Goal: Task Accomplishment & Management: Complete application form

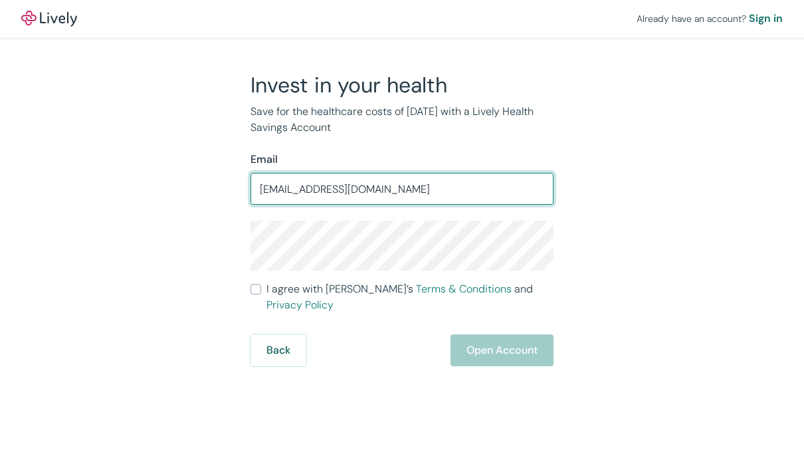
type input "Tphillips@phillipsandco.com"
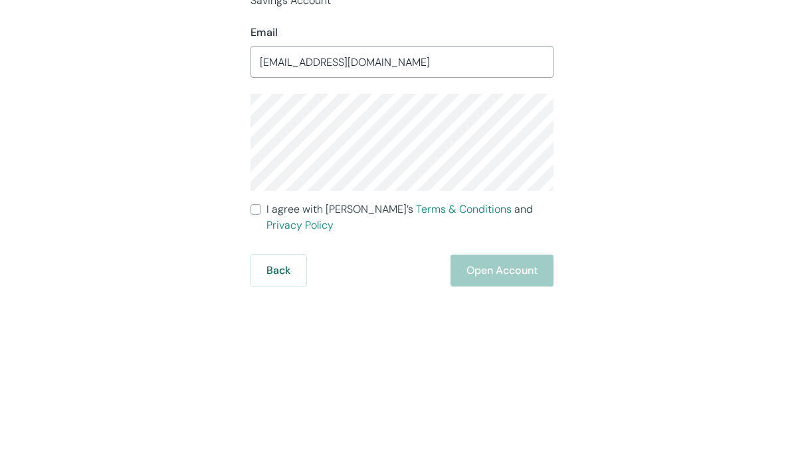
scroll to position [46, 0]
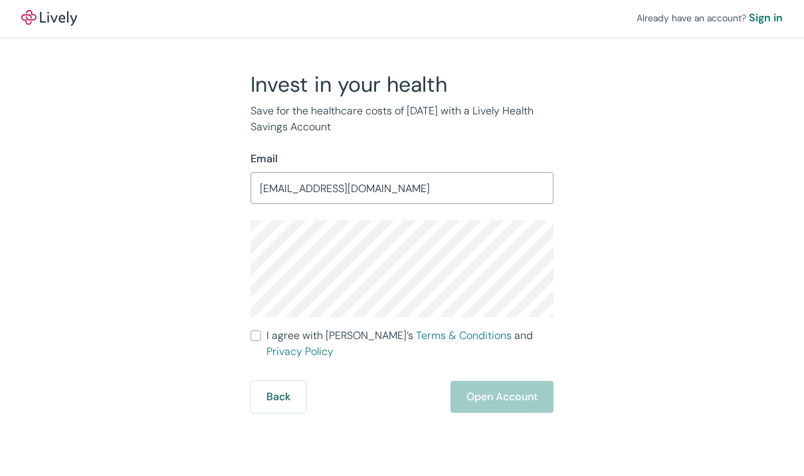
click at [258, 331] on input "I agree with Lively’s Terms & Conditions and Privacy Policy" at bounding box center [256, 336] width 11 height 11
checkbox input "true"
click at [501, 381] on button "Open Account" at bounding box center [502, 397] width 103 height 32
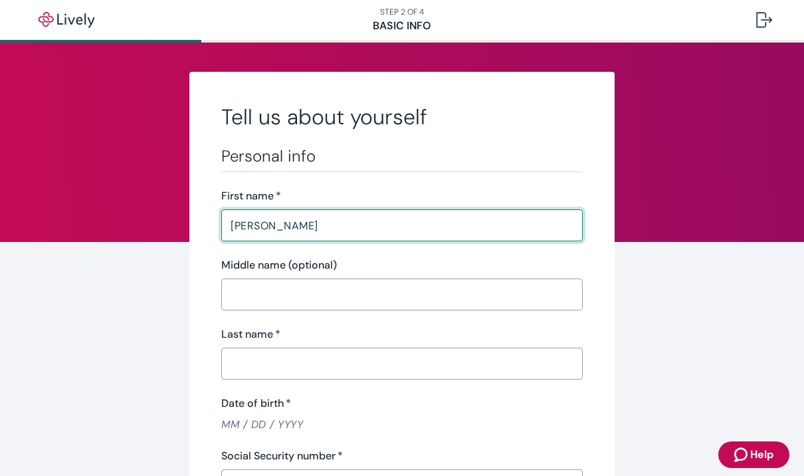
type input "[PERSON_NAME]"
click at [288, 367] on input "Last name   *" at bounding box center [401, 363] width 361 height 27
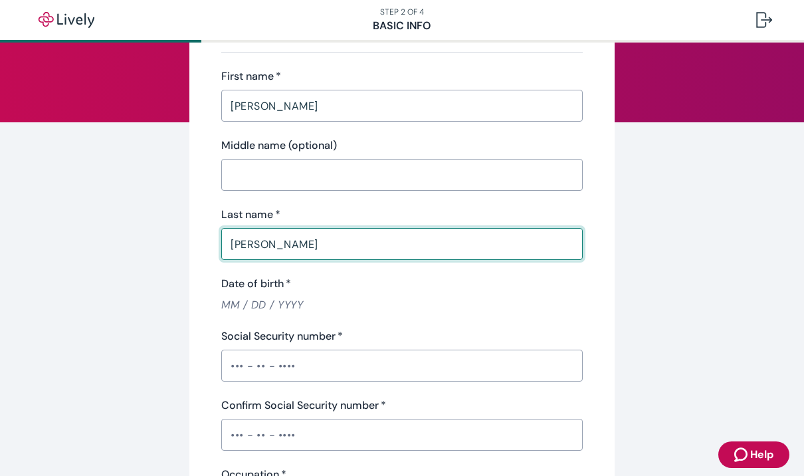
scroll to position [134, 0]
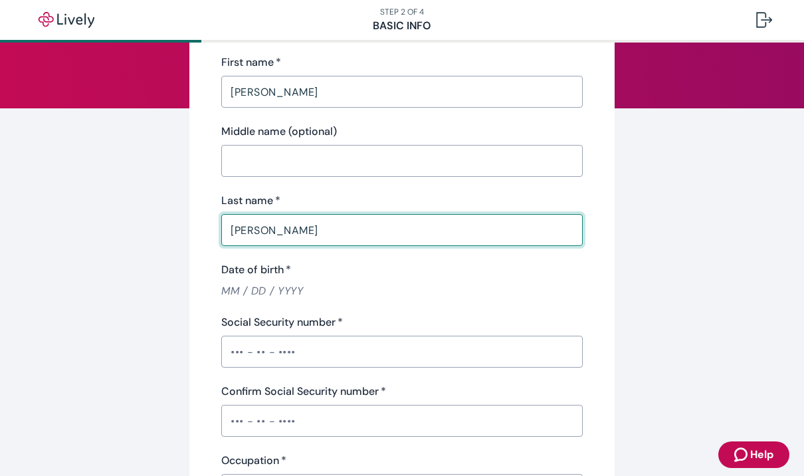
type input "[PERSON_NAME]"
click at [295, 350] on input "Social Security number   *" at bounding box center [401, 351] width 361 height 27
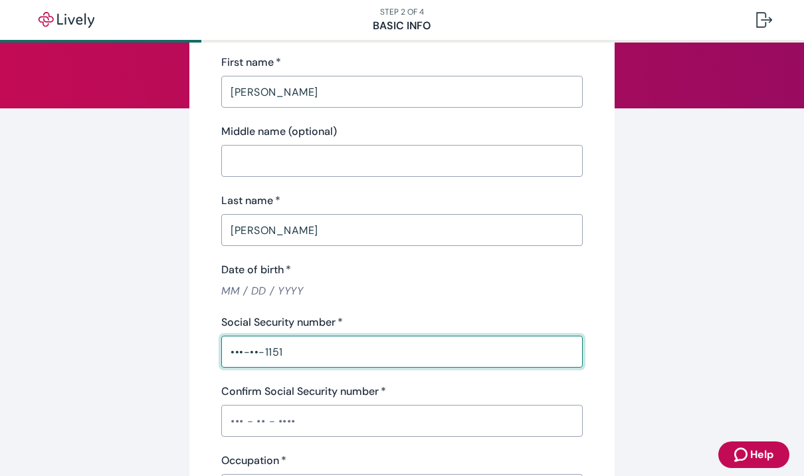
type input "•••-••-1151"
click at [301, 420] on input "Confirm Social Security number   *" at bounding box center [401, 420] width 361 height 27
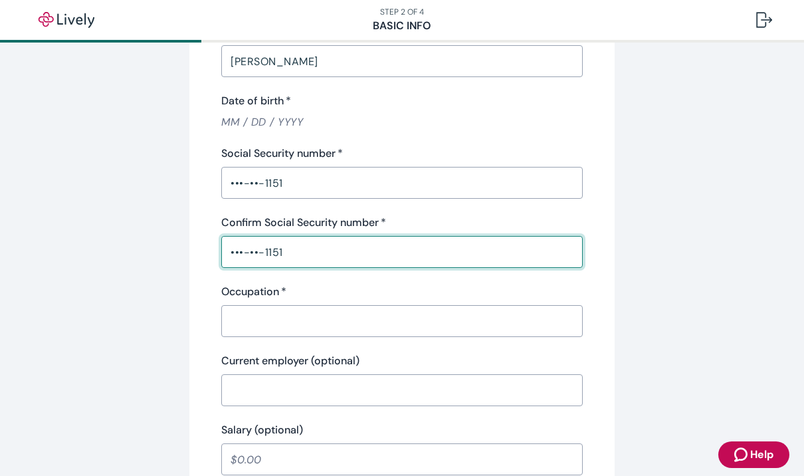
scroll to position [304, 0]
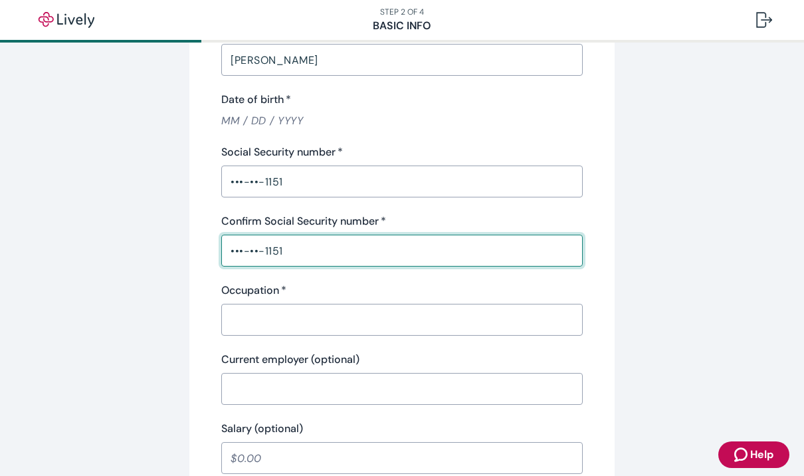
type input "•••-••-1151"
click at [299, 318] on input "Occupation   *" at bounding box center [401, 319] width 361 height 27
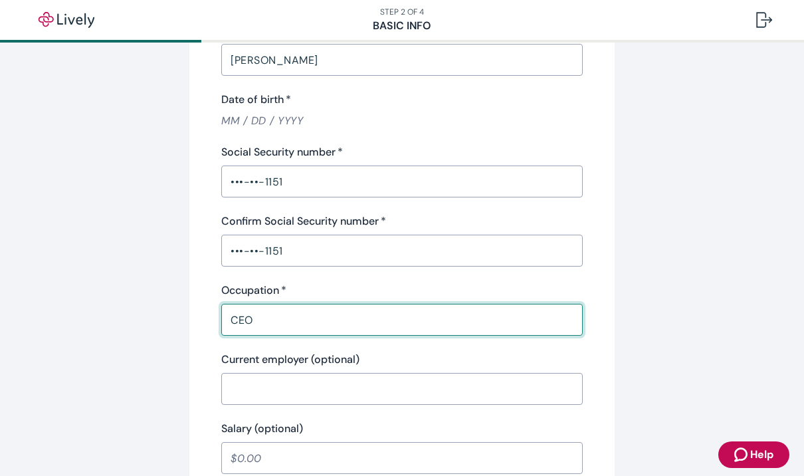
type input "CEO"
click at [296, 389] on input "Current employer (optional)" at bounding box center [401, 388] width 361 height 27
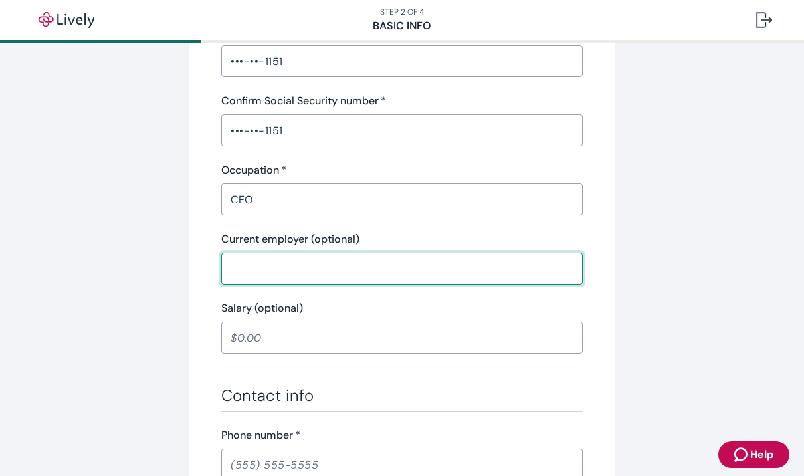
scroll to position [445, 0]
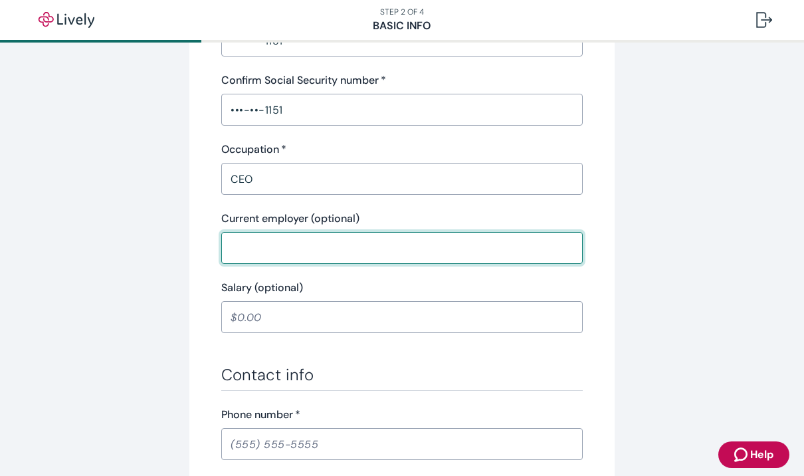
click at [294, 314] on input "Salary (optional)" at bounding box center [401, 317] width 361 height 27
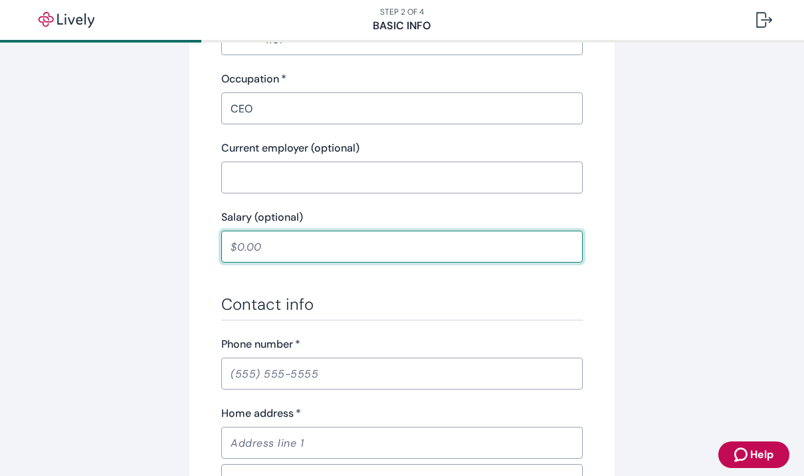
scroll to position [540, 0]
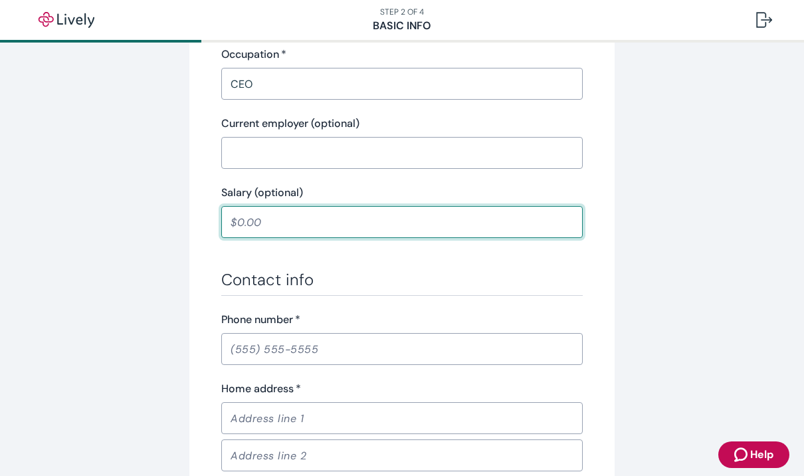
click at [305, 348] on input "Phone number   *" at bounding box center [401, 349] width 361 height 27
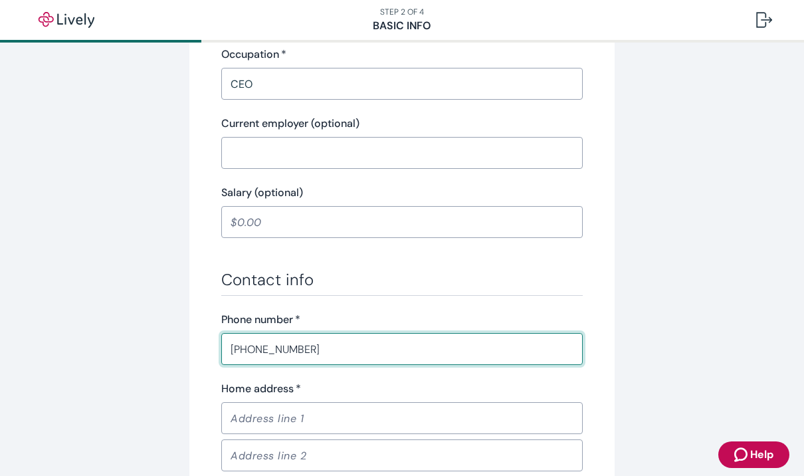
scroll to position [605, 0]
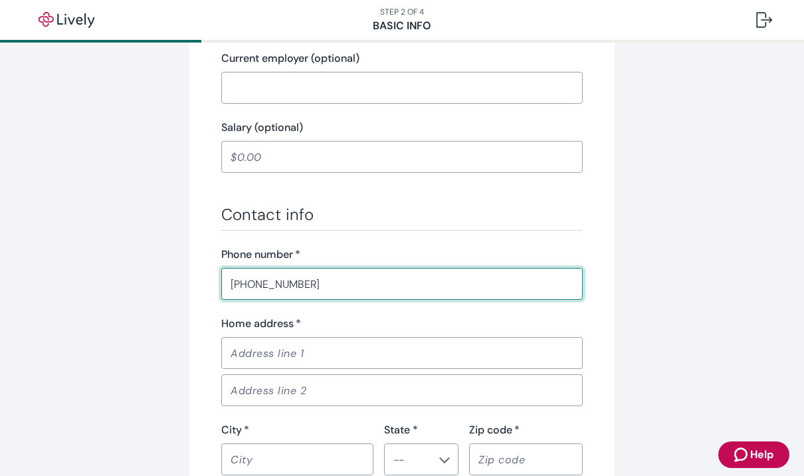
type input "(503) 351-0858"
click at [315, 354] on input "Home address   *" at bounding box center [401, 353] width 361 height 27
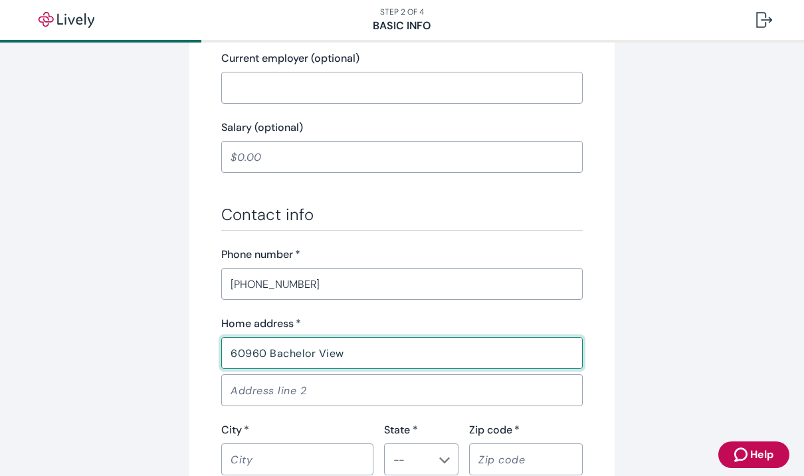
type input "60960 Bachelor View"
click at [288, 398] on input "Address line 2" at bounding box center [401, 390] width 361 height 27
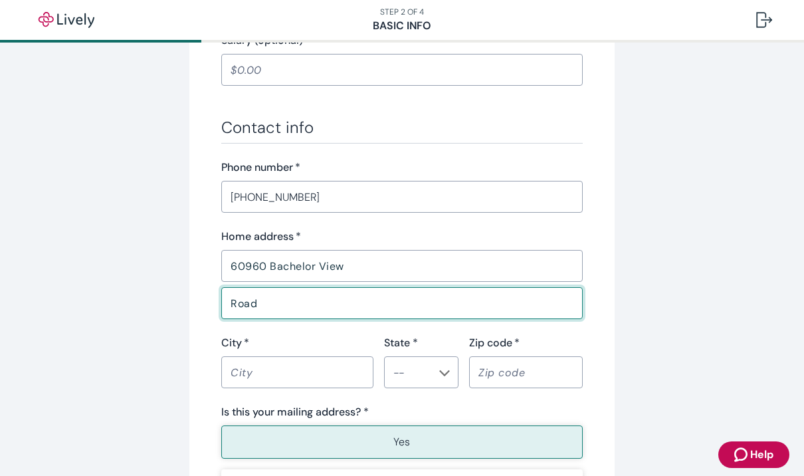
scroll to position [690, 0]
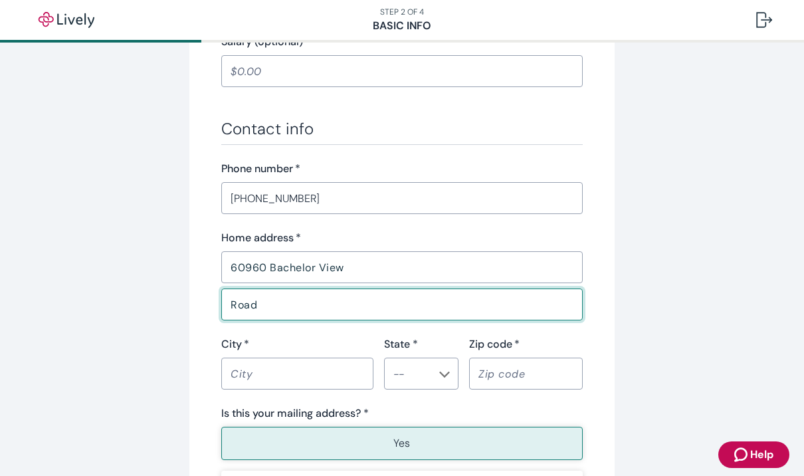
type input "Road"
click at [338, 377] on input "City   *" at bounding box center [297, 373] width 152 height 27
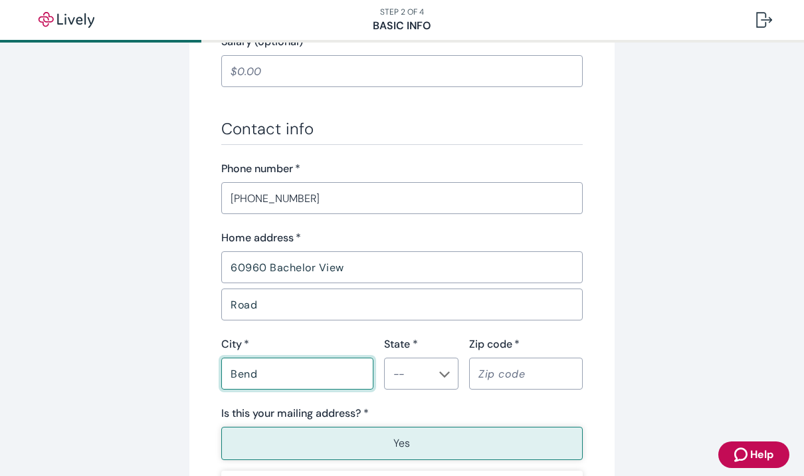
click at [447, 377] on icon "Chevron icon" at bounding box center [444, 374] width 11 height 11
type input "Bend"
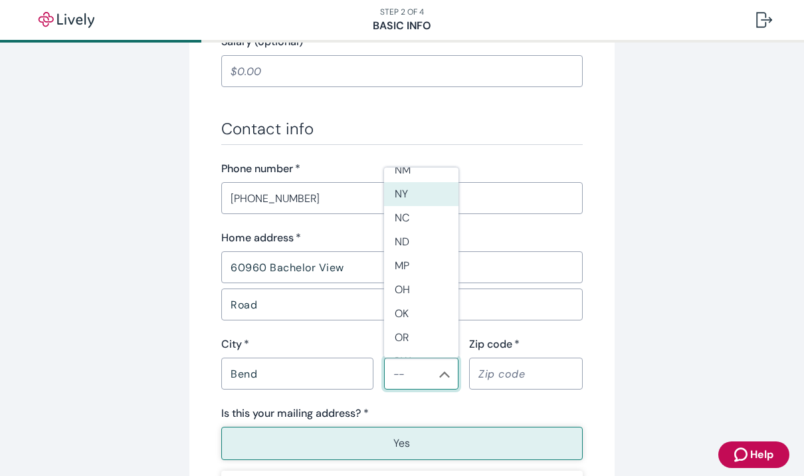
scroll to position [854, 0]
click at [418, 324] on li "OR" at bounding box center [421, 336] width 74 height 24
type input "OR"
click at [531, 376] on input "Zip code   *" at bounding box center [526, 373] width 114 height 27
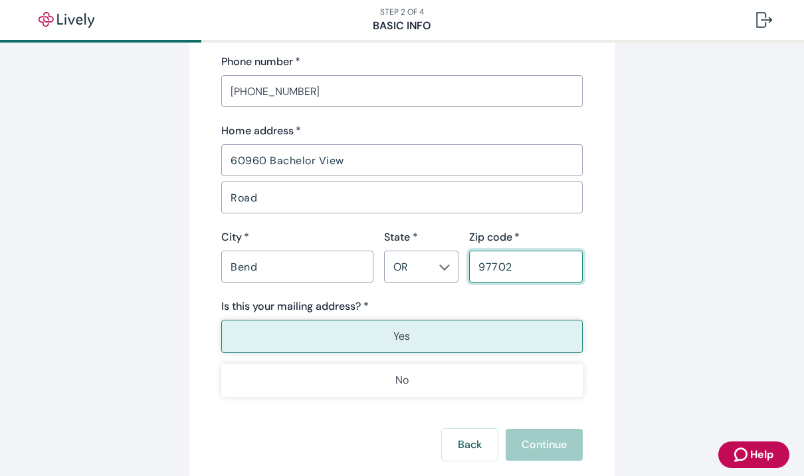
scroll to position [799, 0]
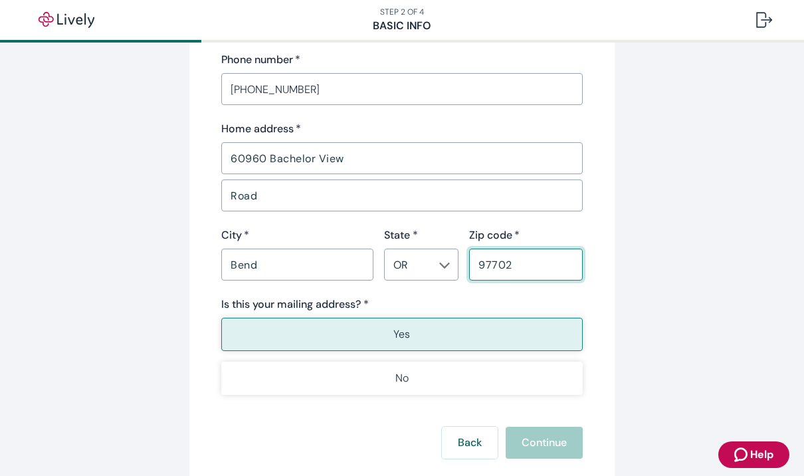
type input "97702"
click at [419, 343] on button "Yes" at bounding box center [401, 334] width 361 height 33
click at [417, 339] on button "Yes" at bounding box center [401, 334] width 361 height 33
click at [413, 338] on button "Yes" at bounding box center [401, 334] width 361 height 33
click at [413, 337] on button "Yes" at bounding box center [401, 334] width 361 height 33
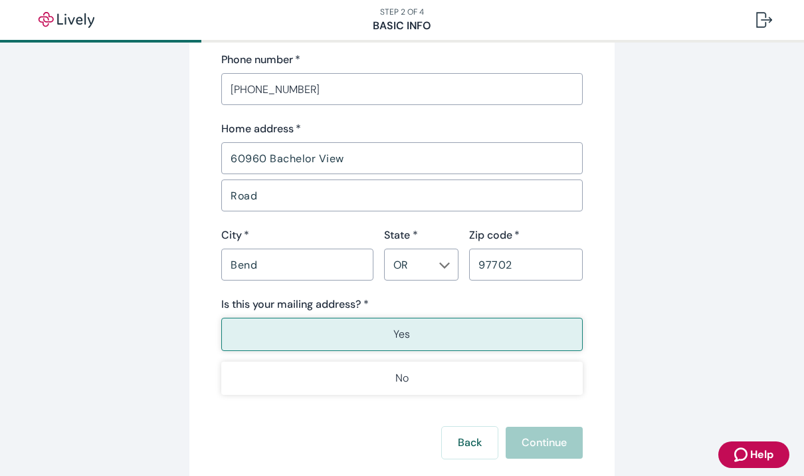
click at [419, 335] on button "Yes" at bounding box center [401, 334] width 361 height 33
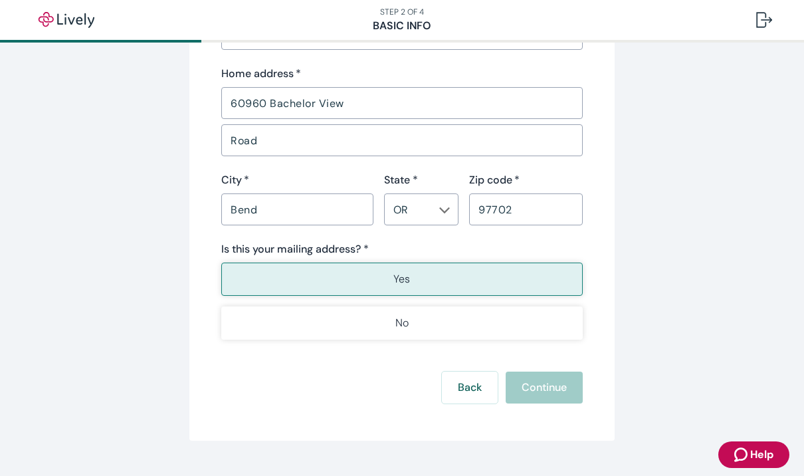
scroll to position [859, 0]
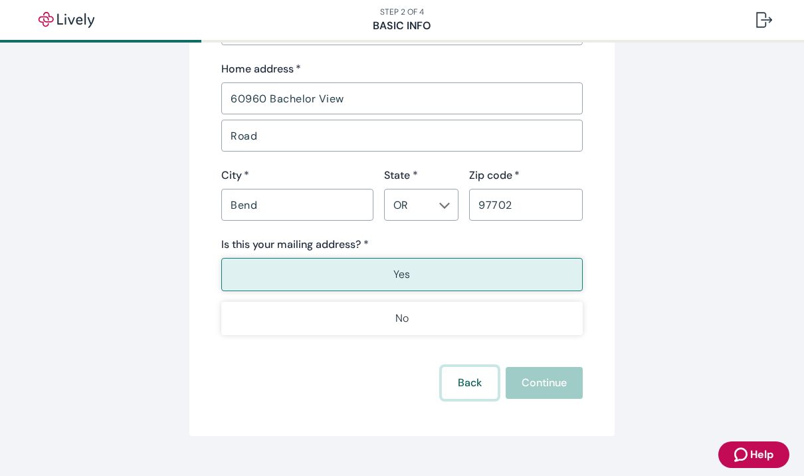
click at [468, 387] on button "Back" at bounding box center [470, 383] width 56 height 32
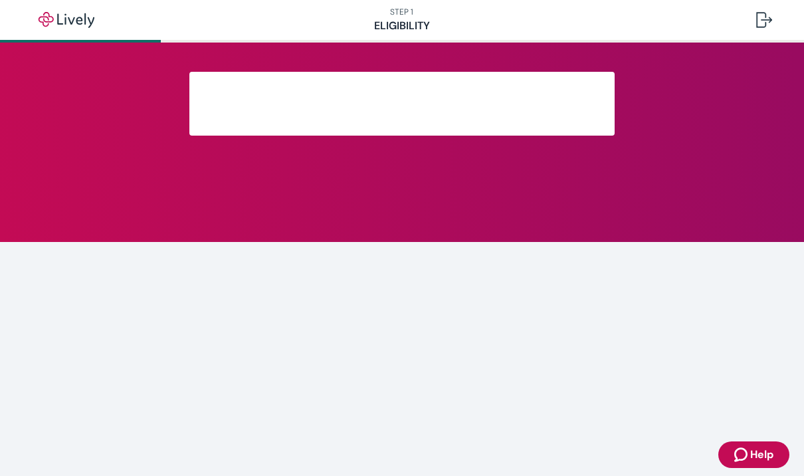
scroll to position [234, 0]
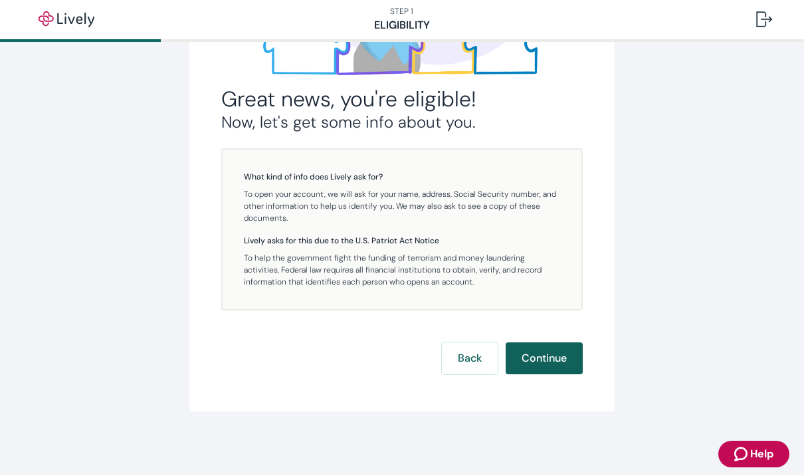
click at [530, 364] on button "Continue" at bounding box center [544, 359] width 77 height 32
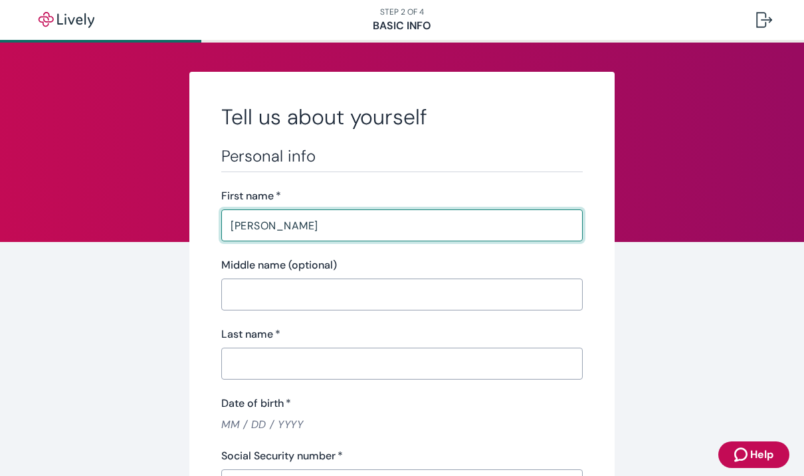
type input "Timothy"
click at [276, 365] on input "Last name   *" at bounding box center [401, 363] width 361 height 27
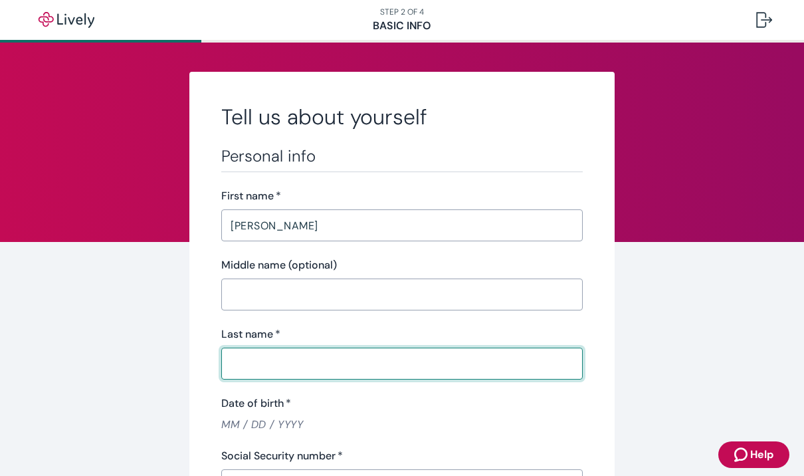
type input "h"
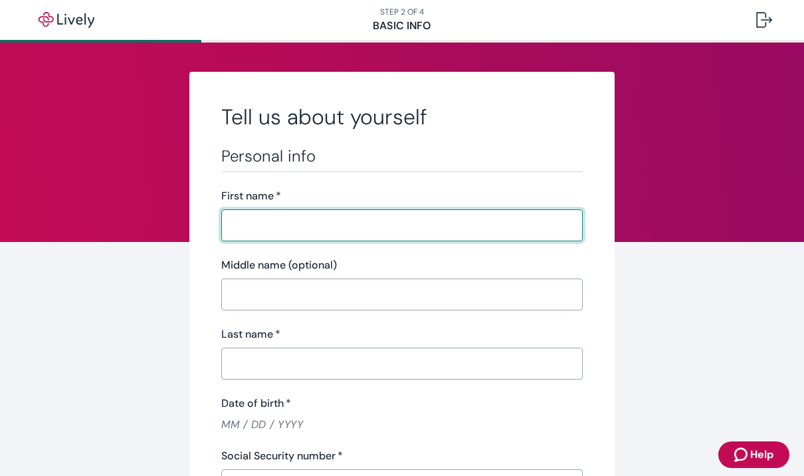
type input "T"
type input "Tim"
click at [298, 358] on input "Last name   *" at bounding box center [401, 363] width 361 height 27
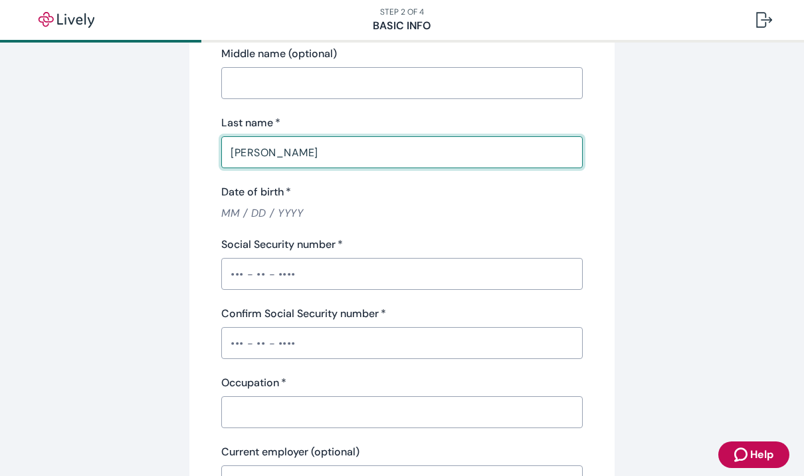
scroll to position [210, 0]
type input "Phillips"
click at [320, 284] on input "Social Security number   *" at bounding box center [401, 275] width 361 height 27
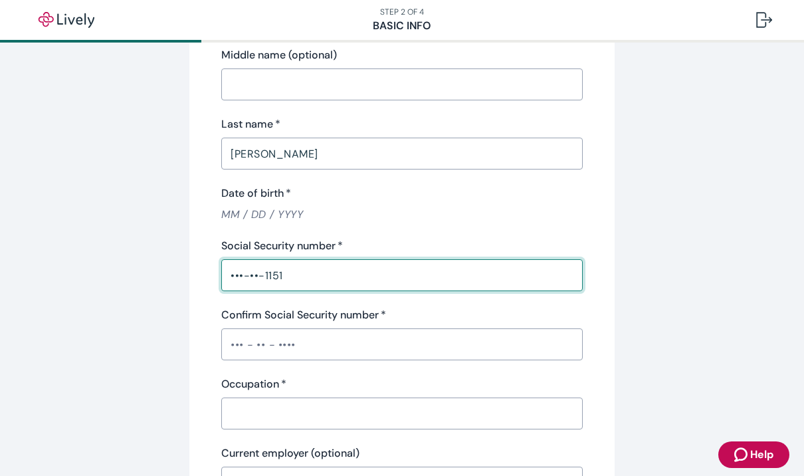
type input "•••-••-1151"
click at [316, 346] on input "Confirm Social Security number   *" at bounding box center [401, 344] width 361 height 27
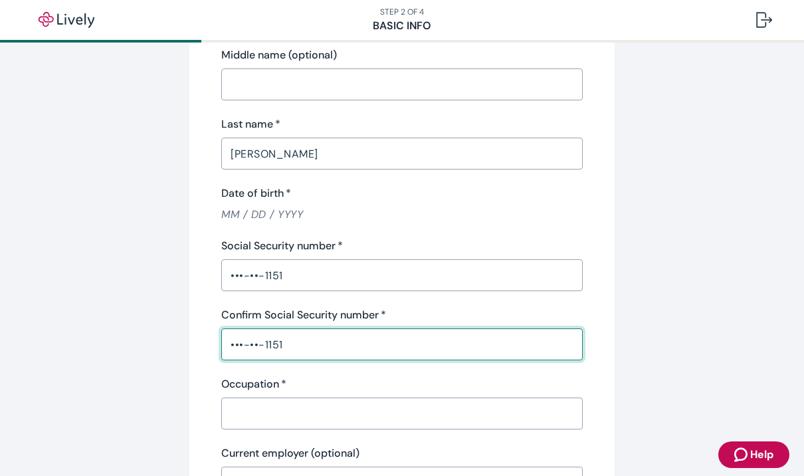
type input "•••-••-1151"
click at [300, 417] on input "Occupation   *" at bounding box center [401, 413] width 361 height 27
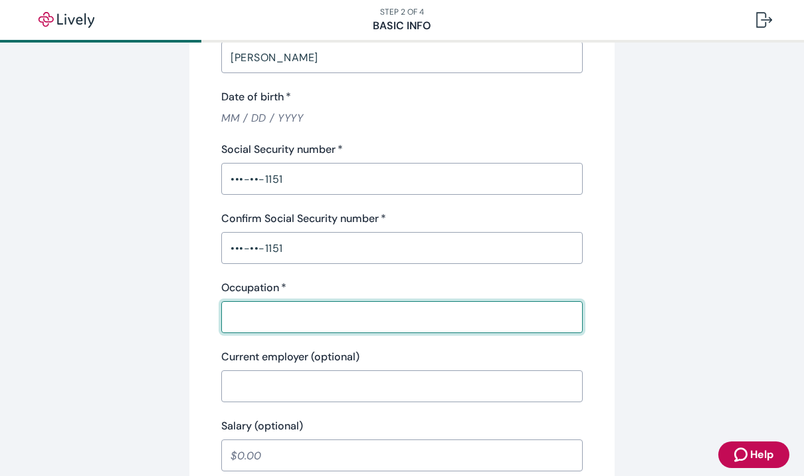
scroll to position [344, 0]
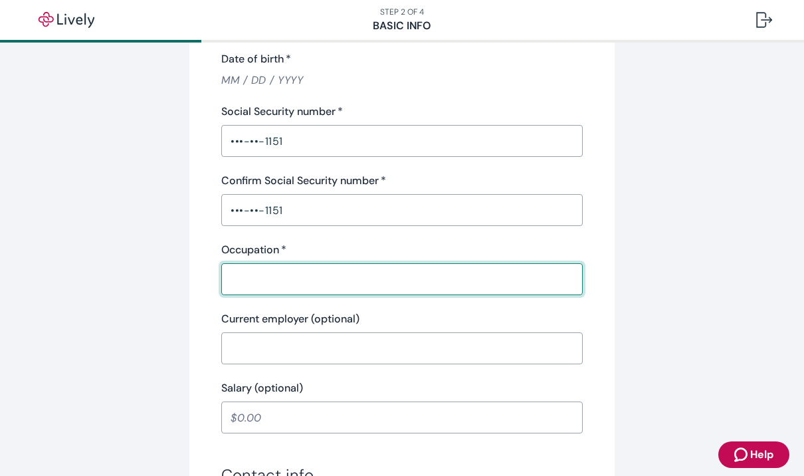
click at [339, 354] on input "Current employer (optional)" at bounding box center [401, 348] width 361 height 27
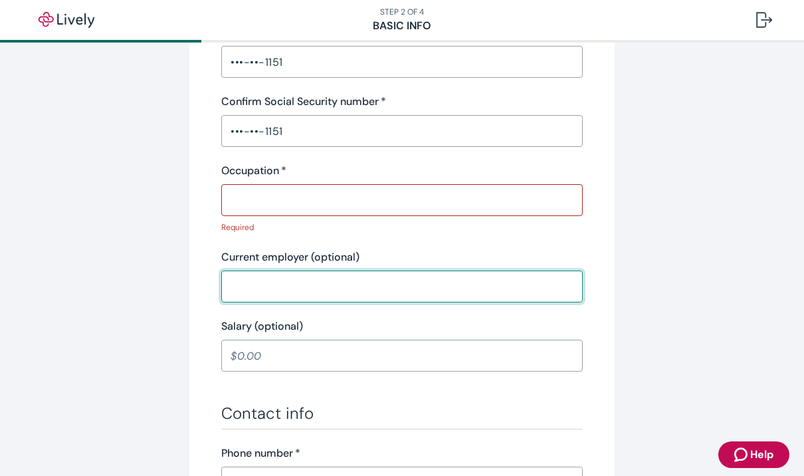
scroll to position [421, 0]
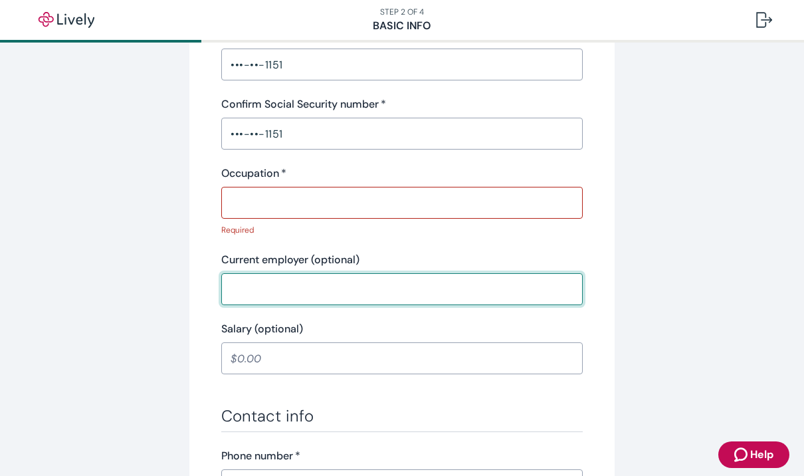
click at [291, 202] on input "Occupation   *" at bounding box center [401, 202] width 361 height 27
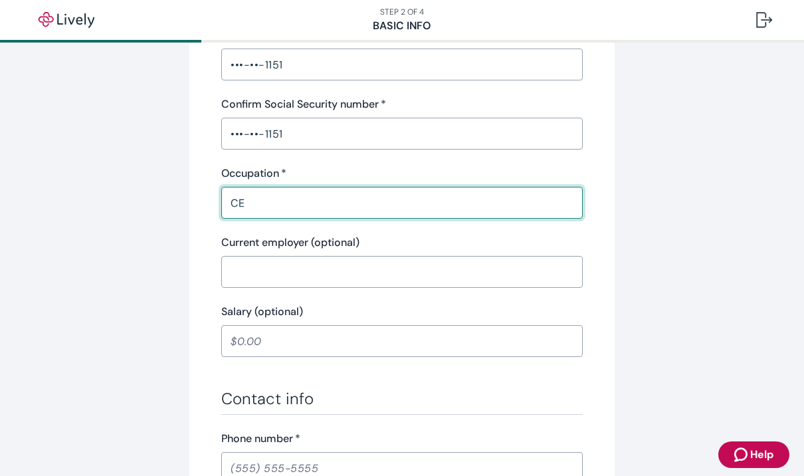
type input "C"
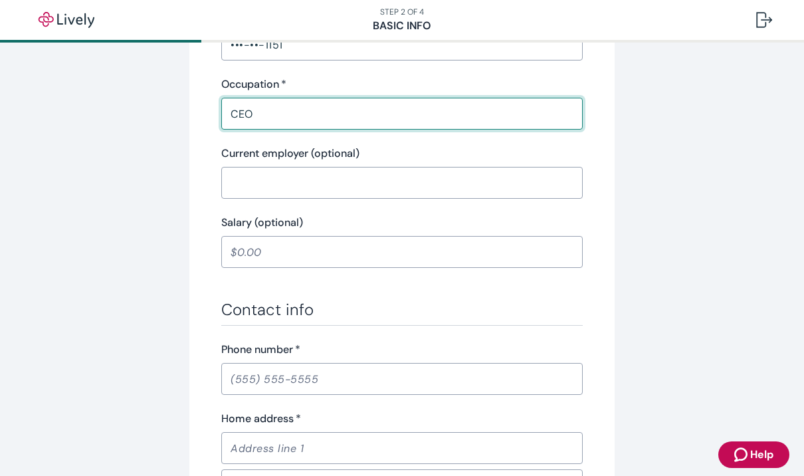
type input "CEO"
click at [310, 387] on input "Phone number   *" at bounding box center [401, 378] width 361 height 27
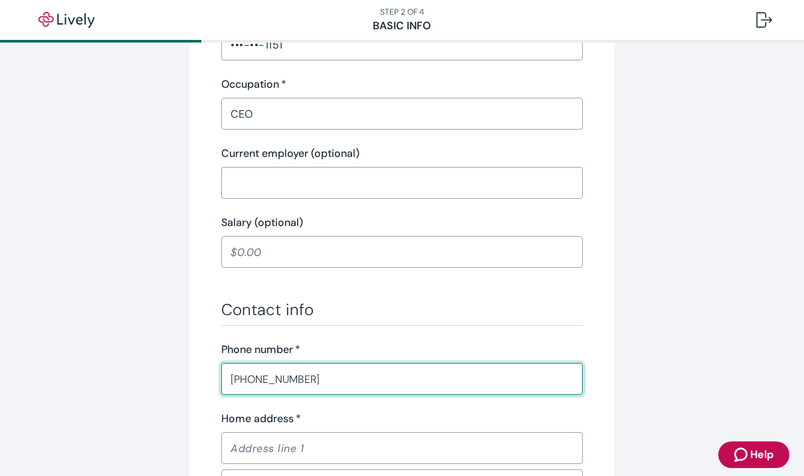
scroll to position [581, 0]
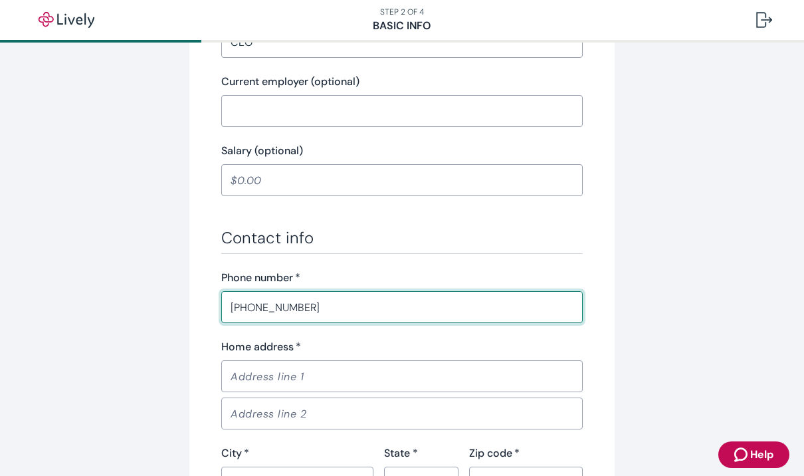
type input "(503) 351-0858"
click at [330, 381] on input "Home address   *" at bounding box center [401, 376] width 361 height 27
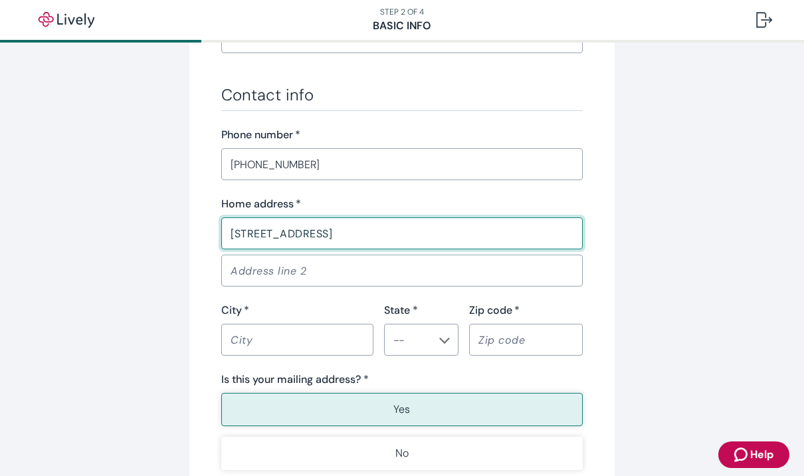
scroll to position [719, 0]
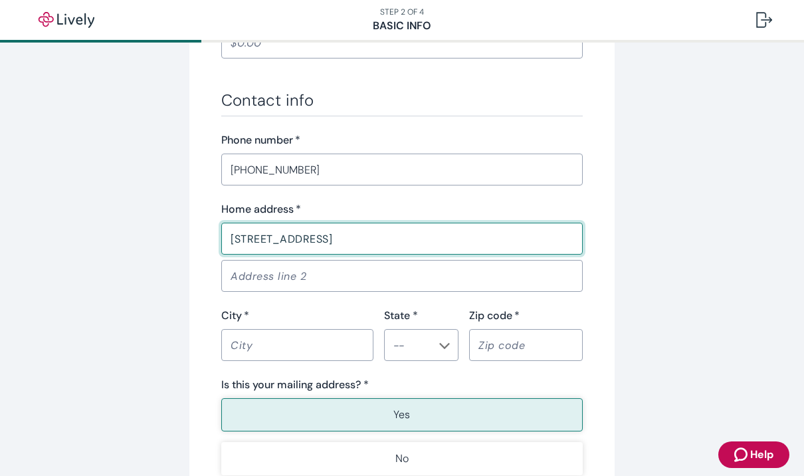
type input "60960 Bachelor View Road"
click at [315, 356] on input "City   *" at bounding box center [297, 345] width 152 height 27
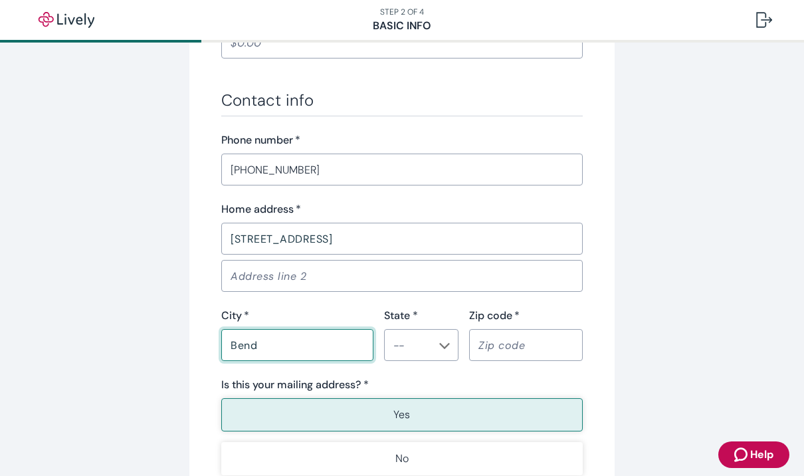
click at [449, 349] on icon "Chevron icon" at bounding box center [444, 345] width 11 height 11
type input "Bend"
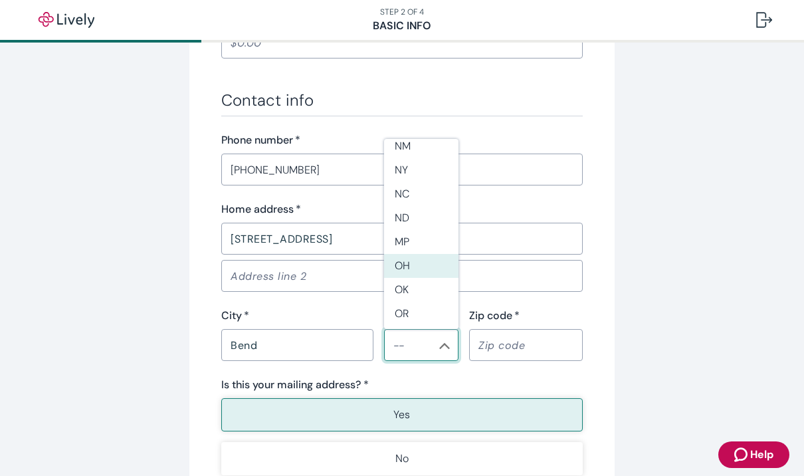
scroll to position [859, 0]
click at [429, 290] on li "OR" at bounding box center [421, 302] width 74 height 24
type input "OR"
click at [536, 344] on input "Zip code   *" at bounding box center [526, 345] width 114 height 27
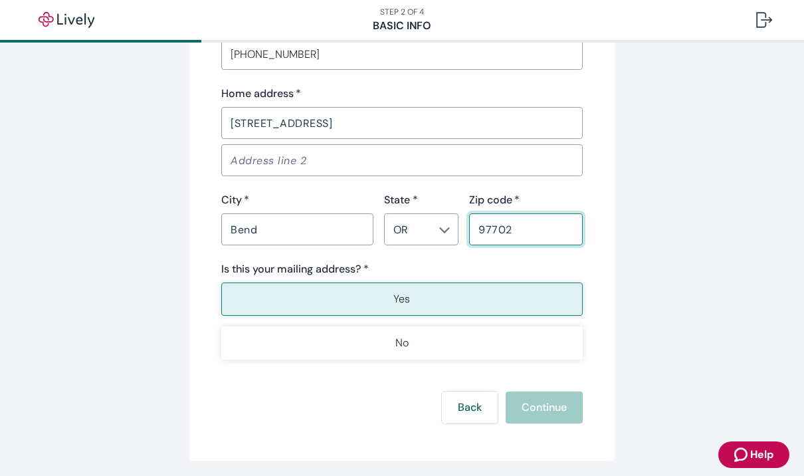
scroll to position [837, 0]
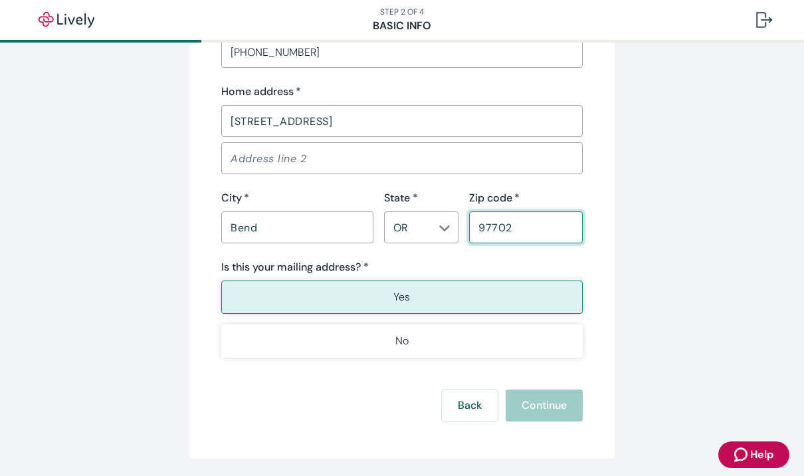
type input "97702"
click at [433, 303] on button "Yes" at bounding box center [401, 296] width 361 height 33
click at [293, 299] on button "Yes" at bounding box center [401, 296] width 361 height 33
click at [306, 294] on button "Yes" at bounding box center [401, 296] width 361 height 33
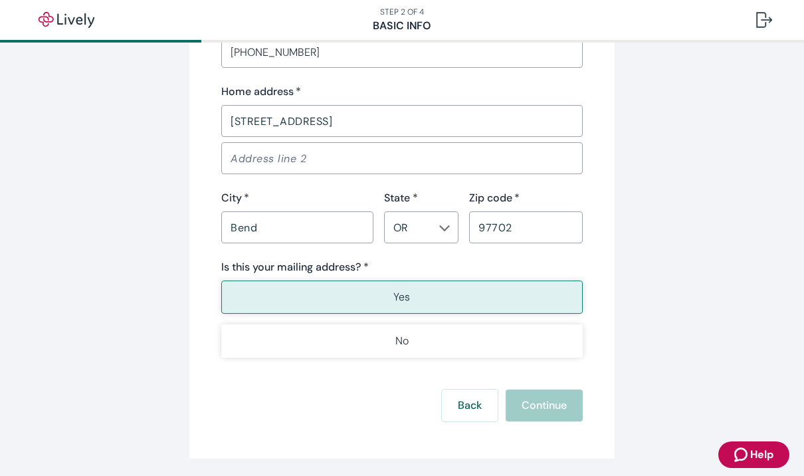
click at [318, 294] on button "Yes" at bounding box center [401, 296] width 361 height 33
click at [321, 289] on button "Yes" at bounding box center [401, 296] width 361 height 33
click at [320, 288] on button "Yes" at bounding box center [401, 296] width 361 height 33
click at [327, 295] on button "Yes" at bounding box center [401, 296] width 361 height 33
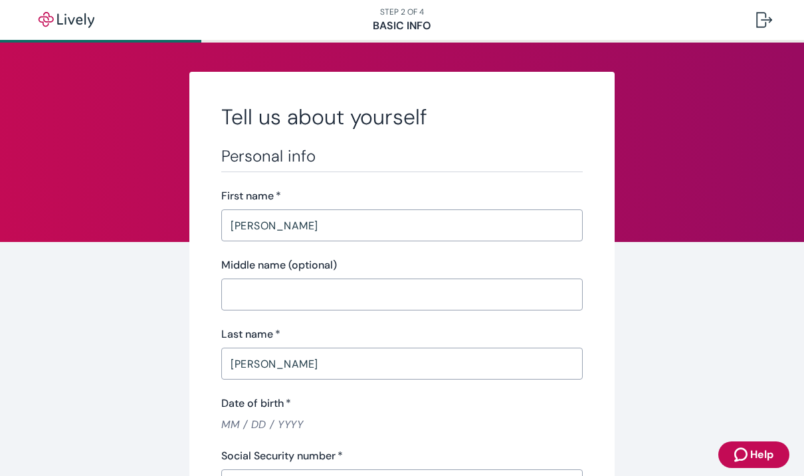
scroll to position [0, 0]
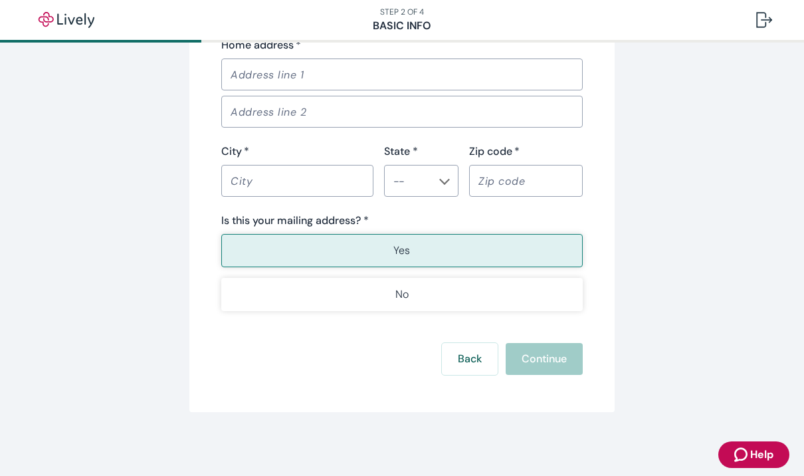
scroll to position [883, 0]
click at [760, 19] on div at bounding box center [764, 20] width 16 height 16
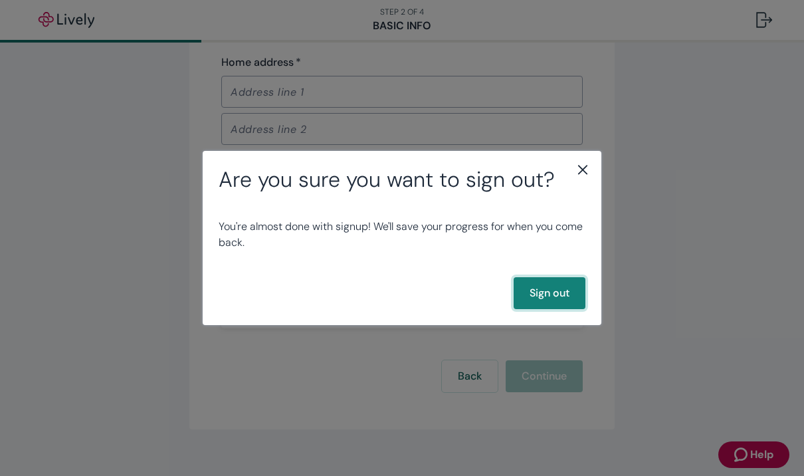
click at [561, 302] on button "Sign out" at bounding box center [550, 293] width 72 height 32
